Goal: Information Seeking & Learning: Learn about a topic

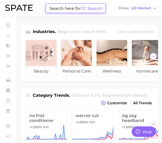
click at [61, 11] on input at bounding box center [65, 8] width 33 height 9
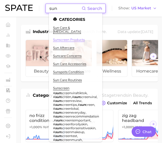
type input "sun"
click at [72, 38] on link "sunscreen products" at bounding box center [69, 40] width 32 height 4
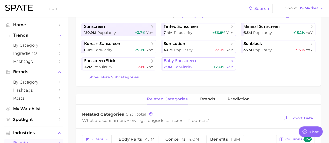
scroll to position [78, 0]
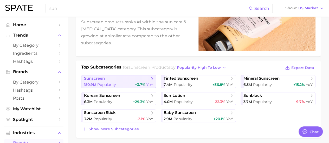
click at [145, 78] on span "sunscreen" at bounding box center [117, 78] width 66 height 5
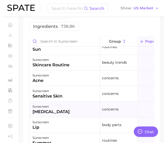
scroll to position [78, 0]
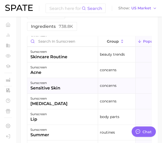
click at [58, 91] on div "sensitive skin" at bounding box center [45, 88] width 30 height 6
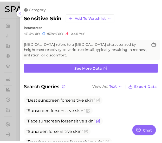
scroll to position [26, 0]
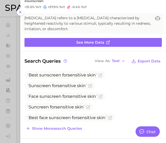
click at [20, 10] on icon at bounding box center [20, 12] width 4 height 4
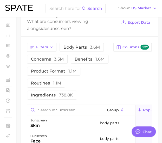
scroll to position [244, 0]
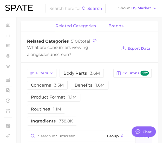
click at [112, 28] on span "brands" at bounding box center [116, 26] width 15 height 5
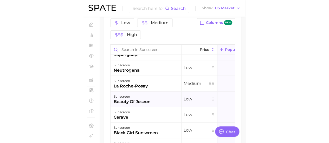
scroll to position [52, 0]
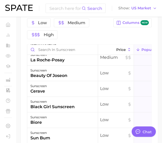
type textarea "x"
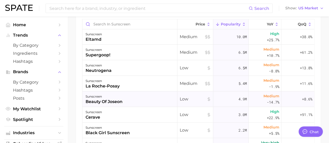
scroll to position [0, 0]
